Goal: Register for event/course

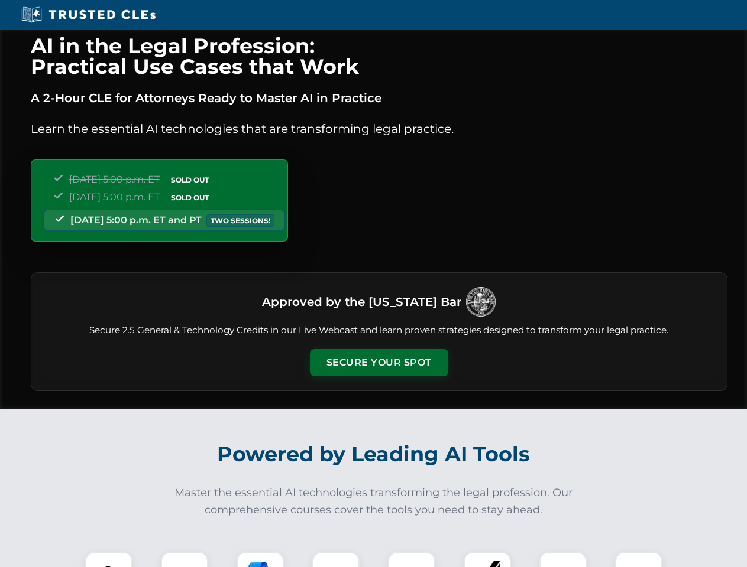
click at [378, 363] on button "Secure Your Spot" at bounding box center [379, 362] width 138 height 27
click at [109, 560] on img at bounding box center [109, 576] width 34 height 34
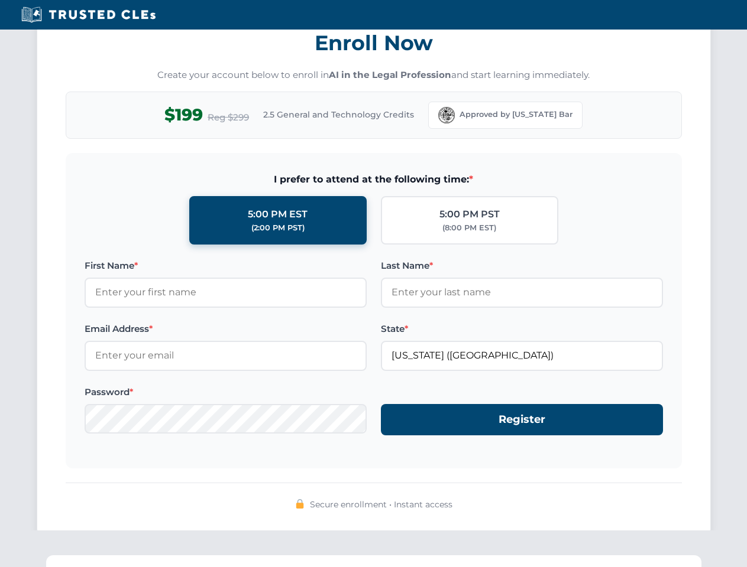
scroll to position [1160, 0]
